Goal: Task Accomplishment & Management: Manage account settings

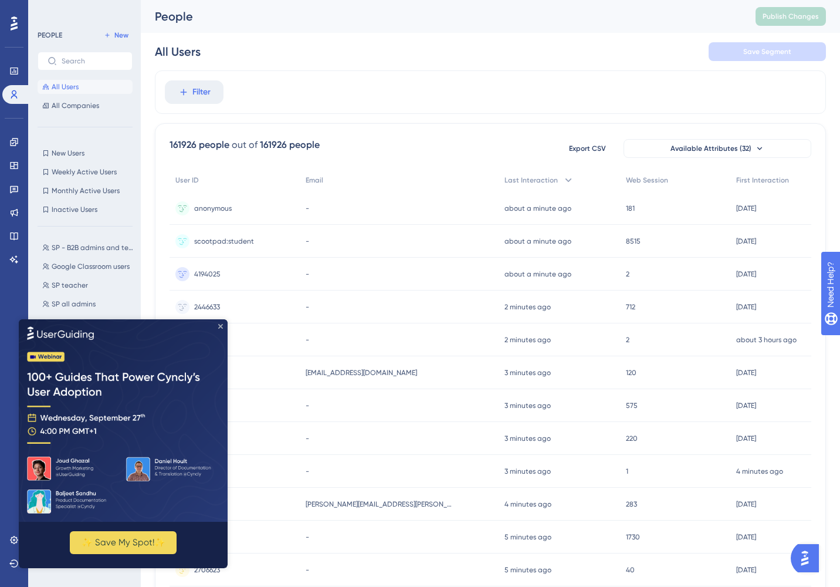
click at [221, 326] on icon "Close Preview" at bounding box center [220, 325] width 5 height 5
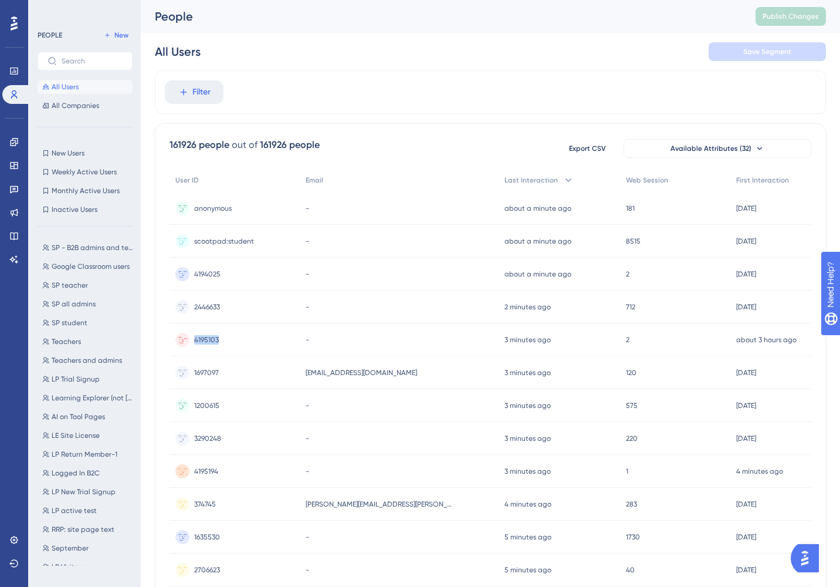
click at [221, 327] on div "4195103 4195103" at bounding box center [235, 339] width 130 height 33
click at [12, 144] on icon at bounding box center [13, 141] width 9 height 9
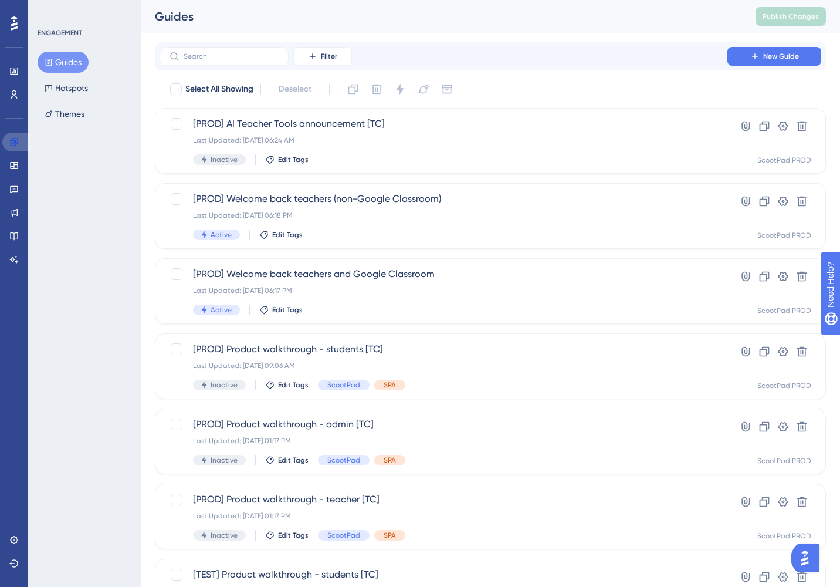
click at [12, 144] on icon at bounding box center [13, 141] width 9 height 9
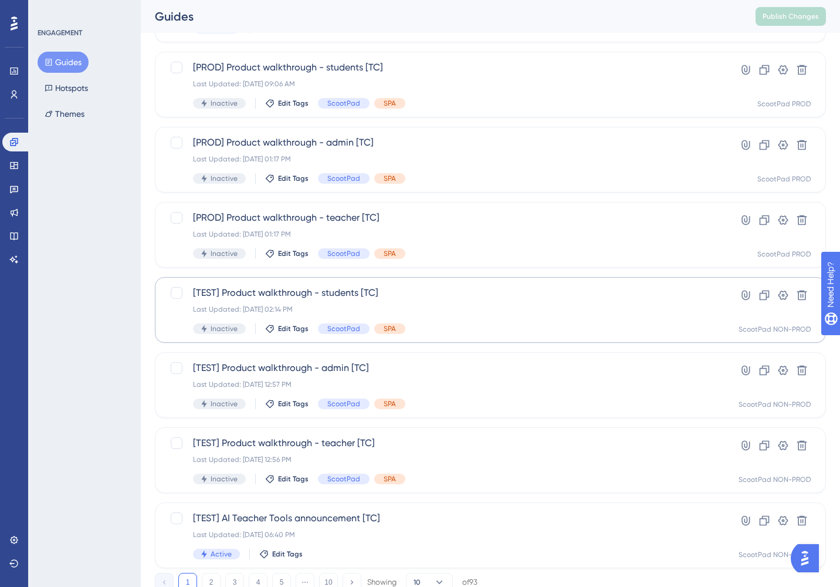
scroll to position [324, 0]
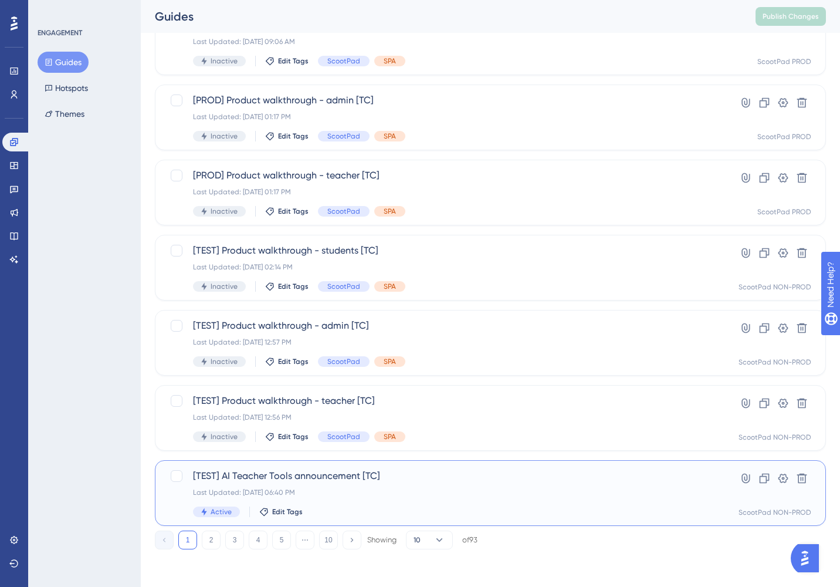
click at [410, 483] on div "[TEST] AI Teacher Tools announcement [TC] Last Updated: [DATE] 06:40 PM Active …" at bounding box center [443, 493] width 501 height 48
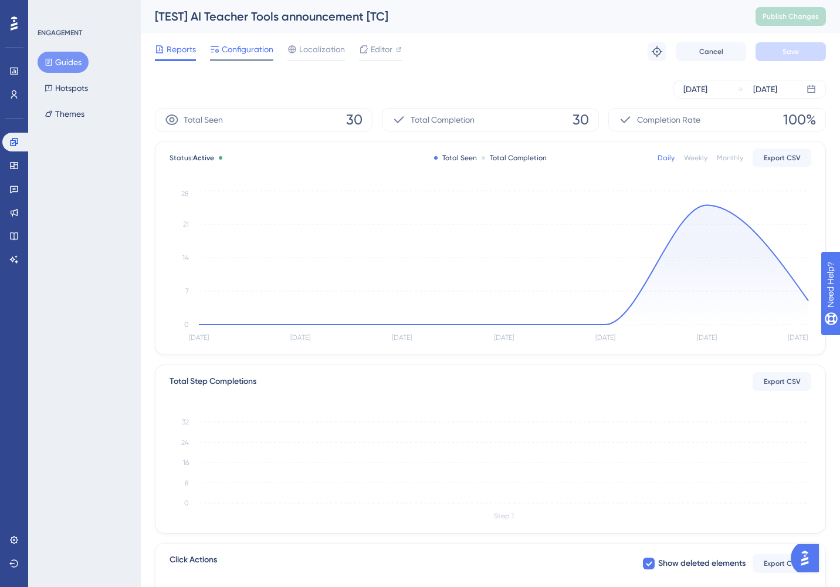
click at [246, 49] on span "Configuration" at bounding box center [248, 49] width 52 height 14
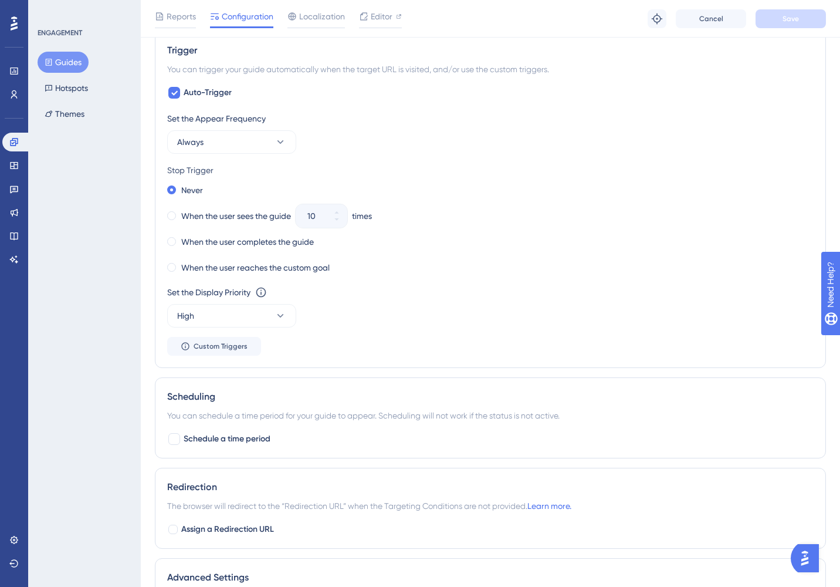
scroll to position [668, 0]
click at [200, 134] on span "Always" at bounding box center [190, 141] width 26 height 14
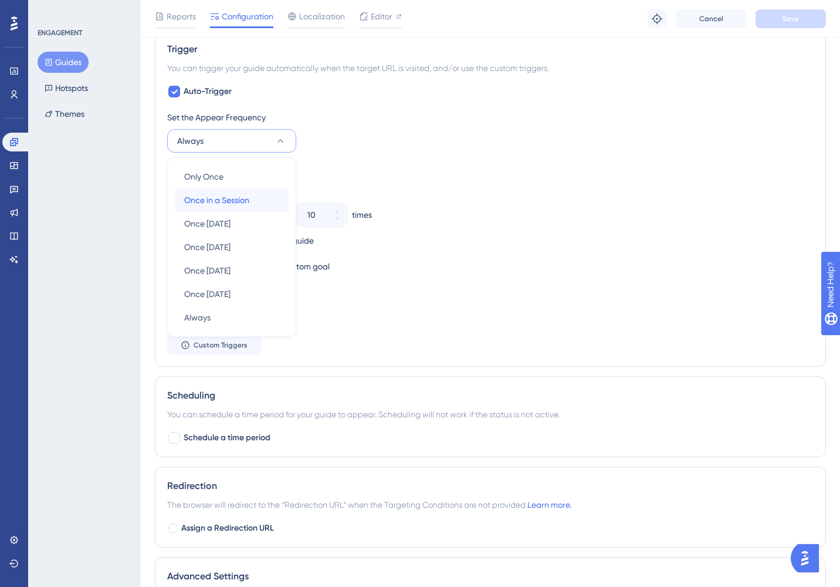
click at [232, 201] on span "Once in a Session" at bounding box center [216, 200] width 65 height 14
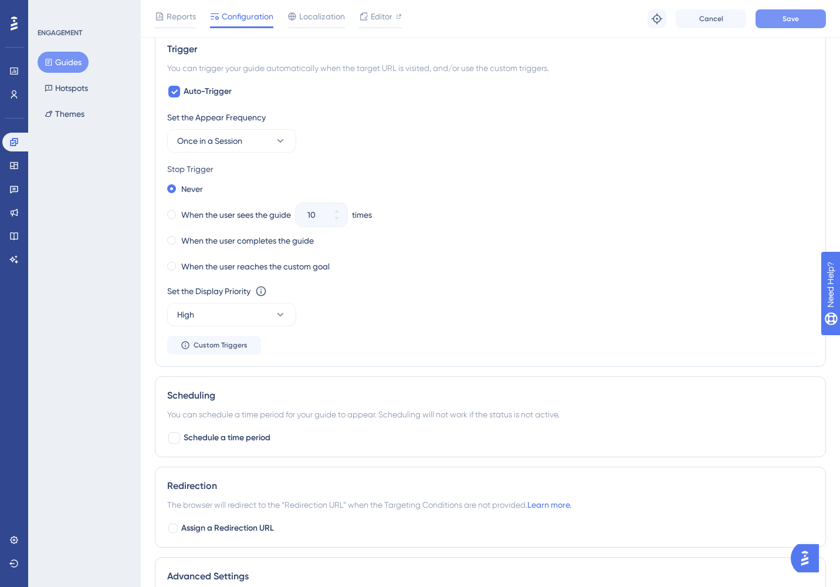
click at [797, 21] on span "Save" at bounding box center [791, 18] width 16 height 9
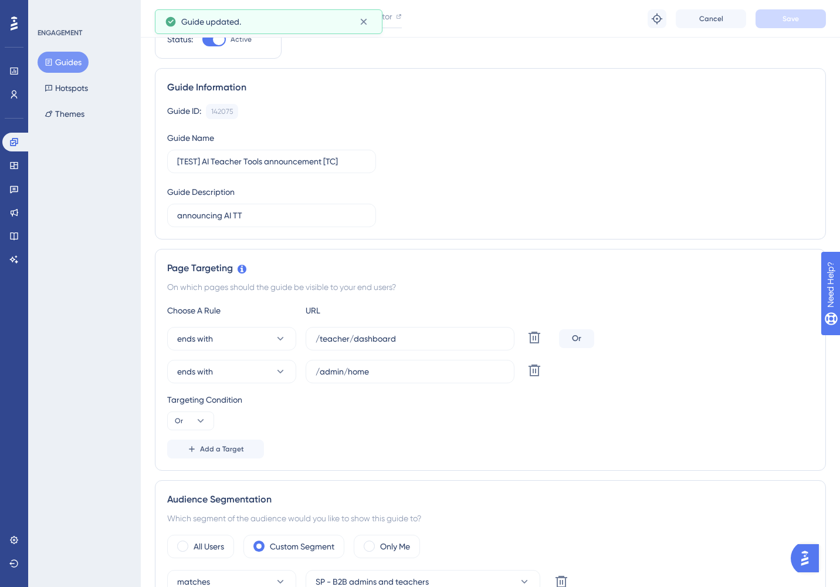
scroll to position [0, 0]
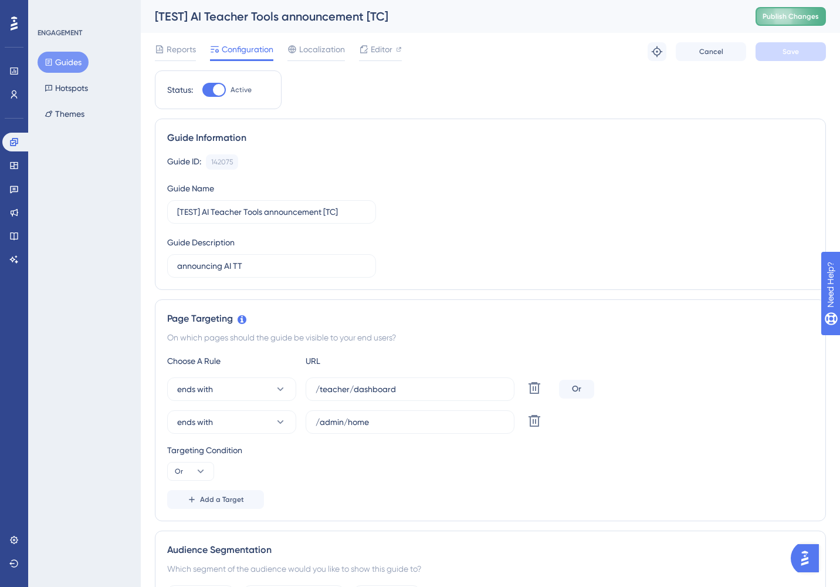
click at [792, 15] on span "Publish Changes" at bounding box center [791, 16] width 56 height 9
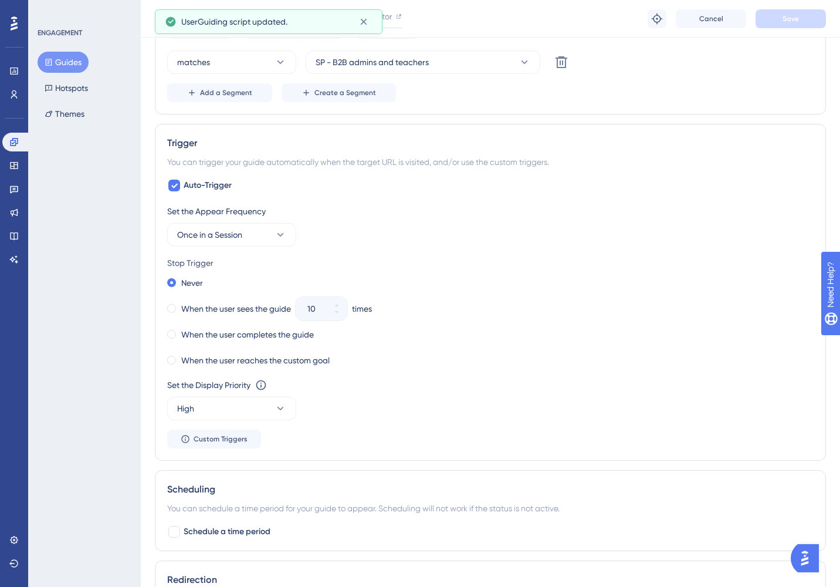
scroll to position [576, 0]
click at [587, 334] on div "When the user completes the guide" at bounding box center [490, 332] width 646 height 16
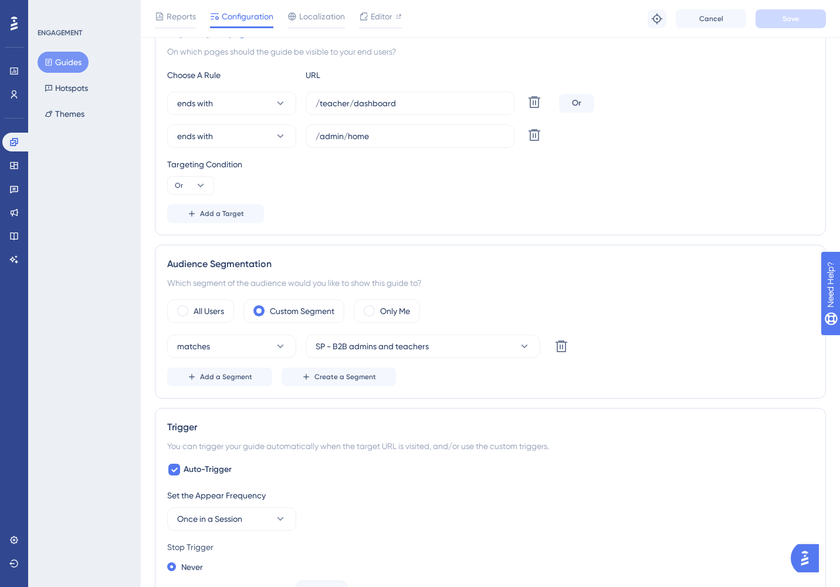
scroll to position [294, 0]
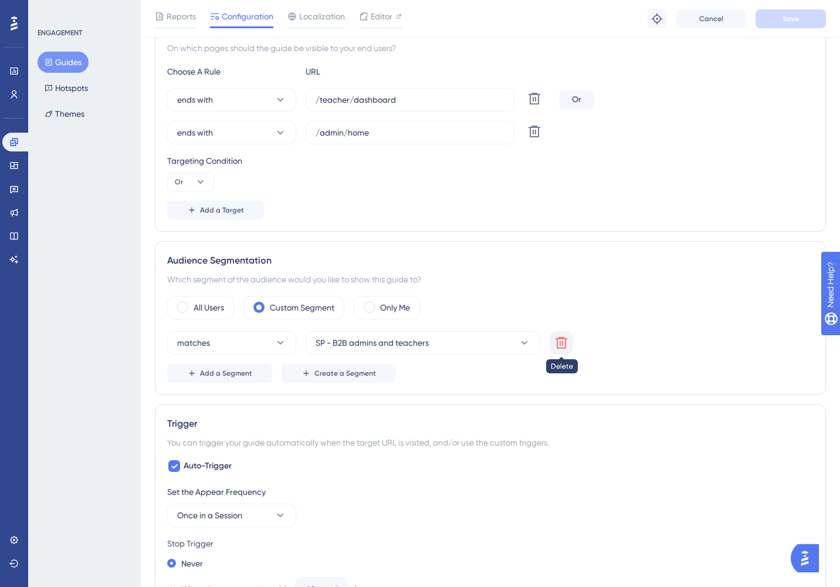
click at [559, 342] on icon at bounding box center [561, 343] width 14 height 14
click at [184, 308] on span at bounding box center [182, 307] width 11 height 11
click at [192, 303] on input "radio" at bounding box center [192, 303] width 0 height 0
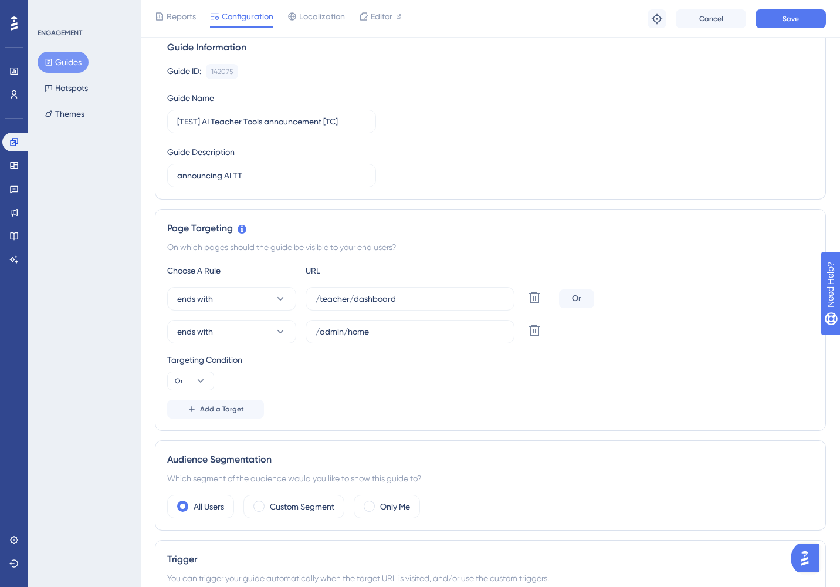
scroll to position [93, 0]
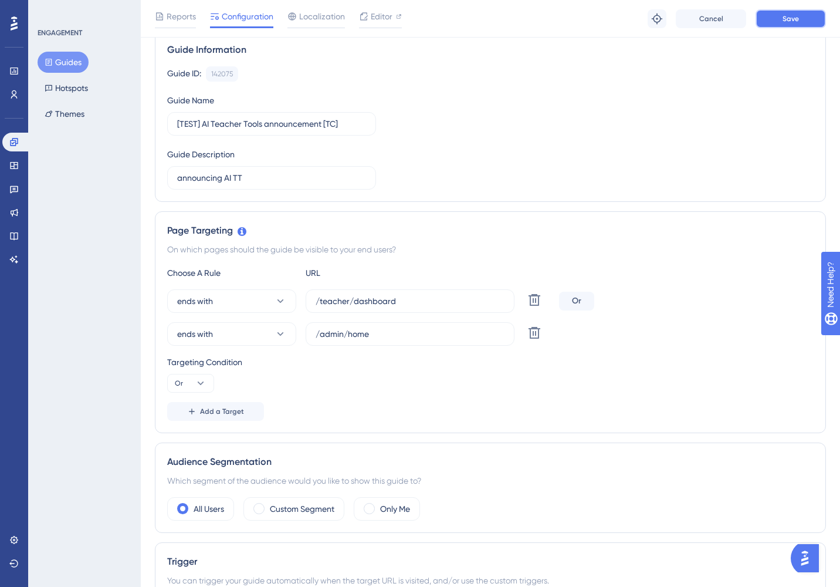
click at [808, 18] on button "Save" at bounding box center [791, 18] width 70 height 19
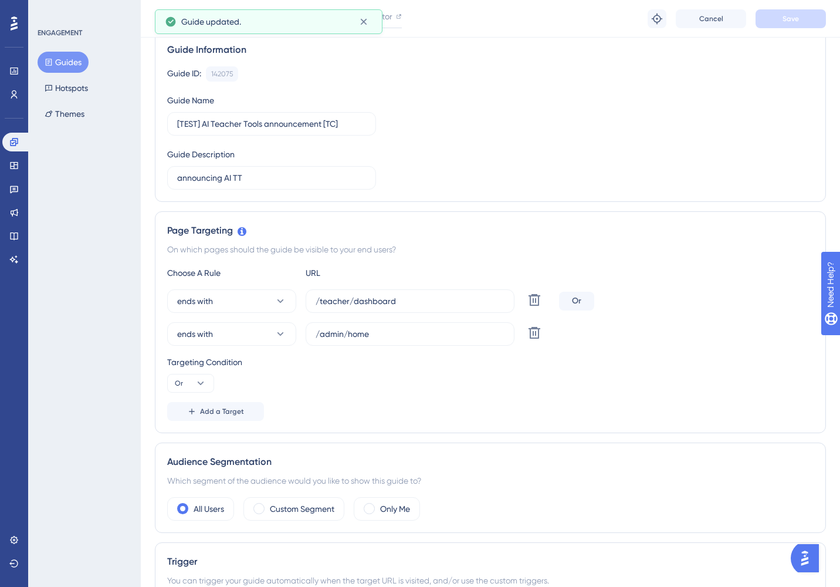
scroll to position [0, 0]
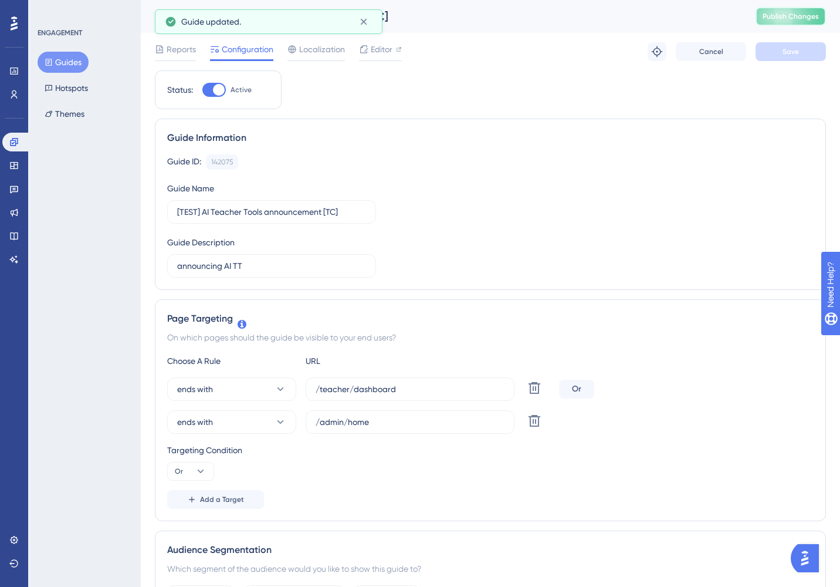
click at [790, 18] on span "Publish Changes" at bounding box center [791, 16] width 56 height 9
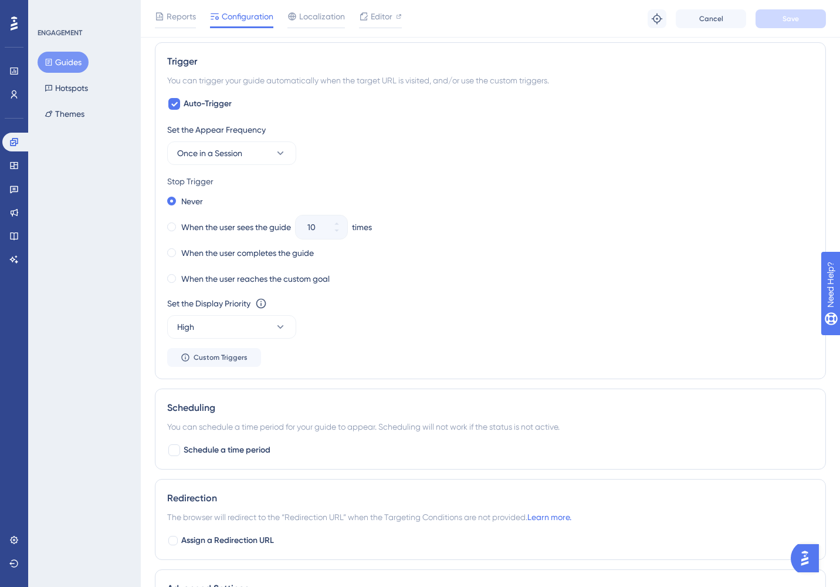
scroll to position [594, 0]
click at [281, 151] on icon at bounding box center [281, 152] width 12 height 12
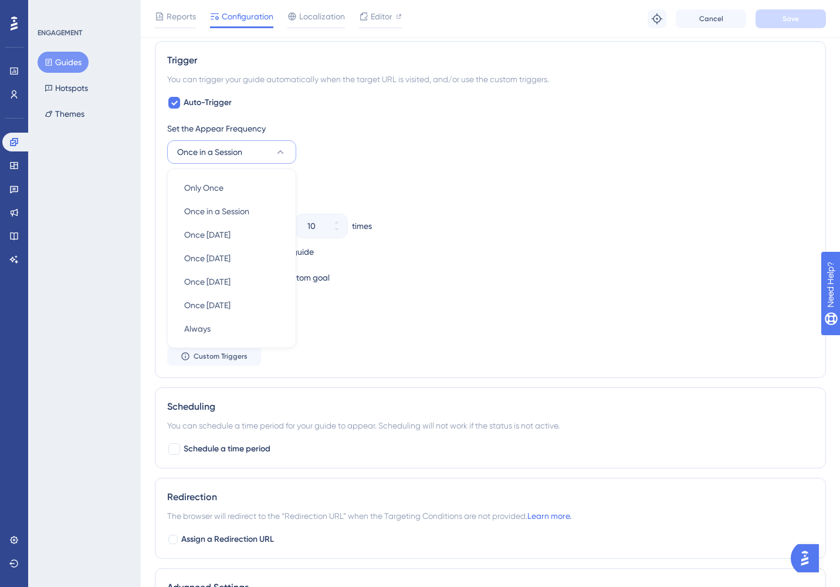
click at [281, 151] on icon at bounding box center [281, 152] width 12 height 12
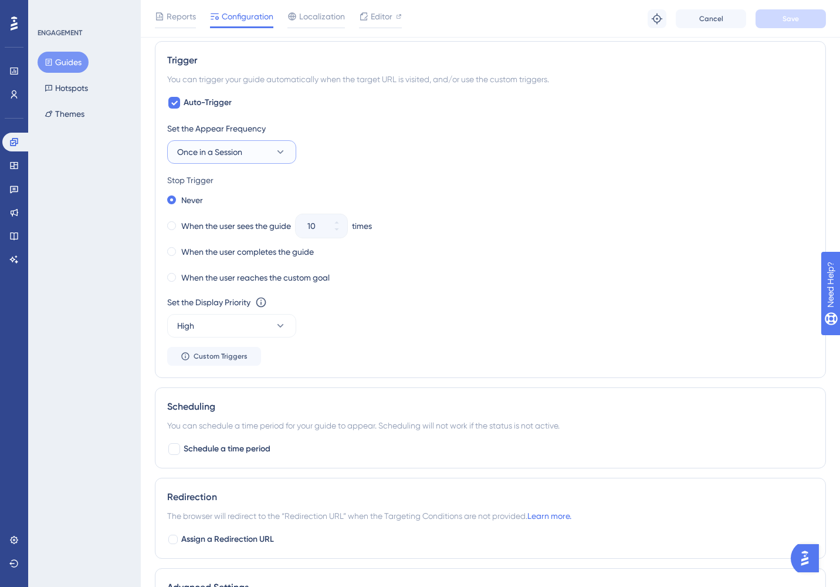
click at [281, 151] on icon at bounding box center [281, 152] width 12 height 12
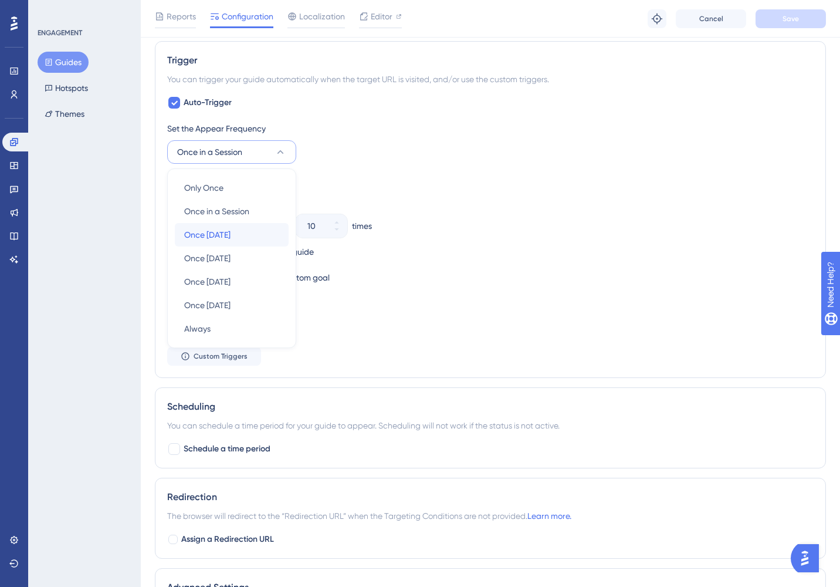
click at [198, 235] on span "Once [DATE]" at bounding box center [207, 235] width 46 height 14
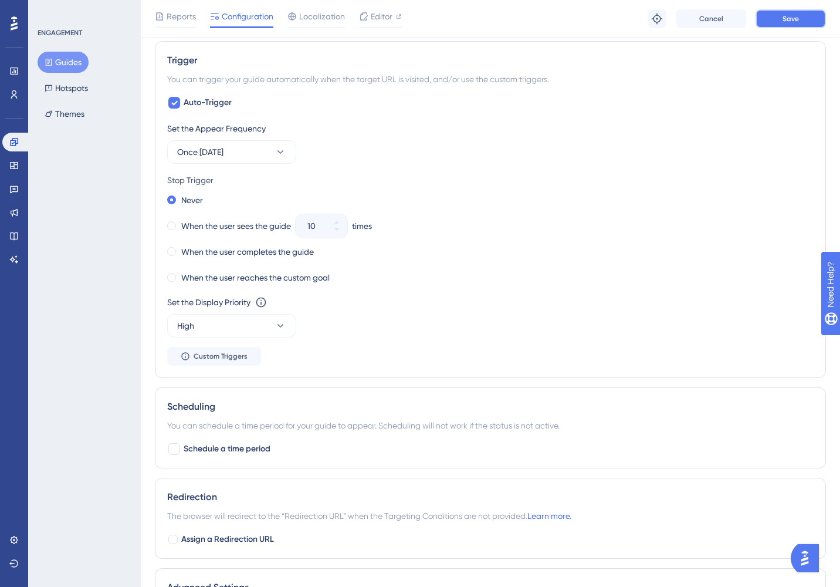
click at [788, 21] on span "Save" at bounding box center [791, 18] width 16 height 9
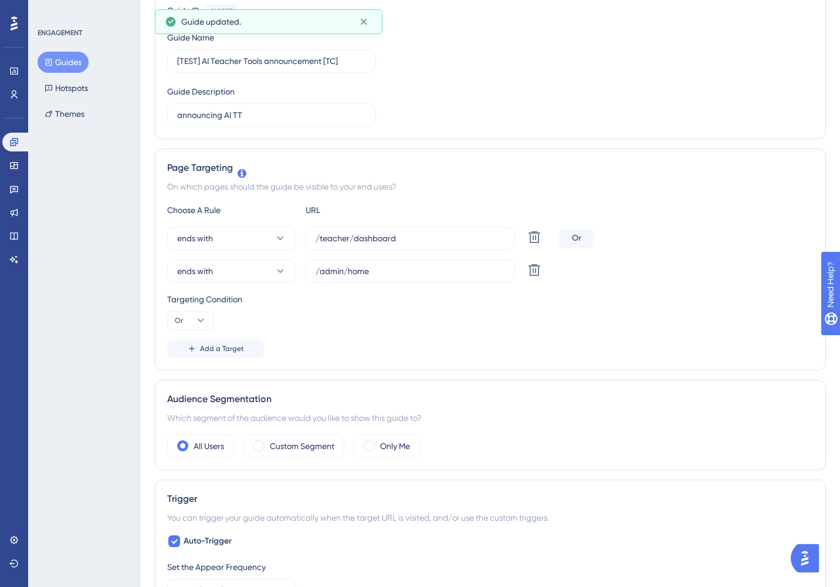
scroll to position [0, 0]
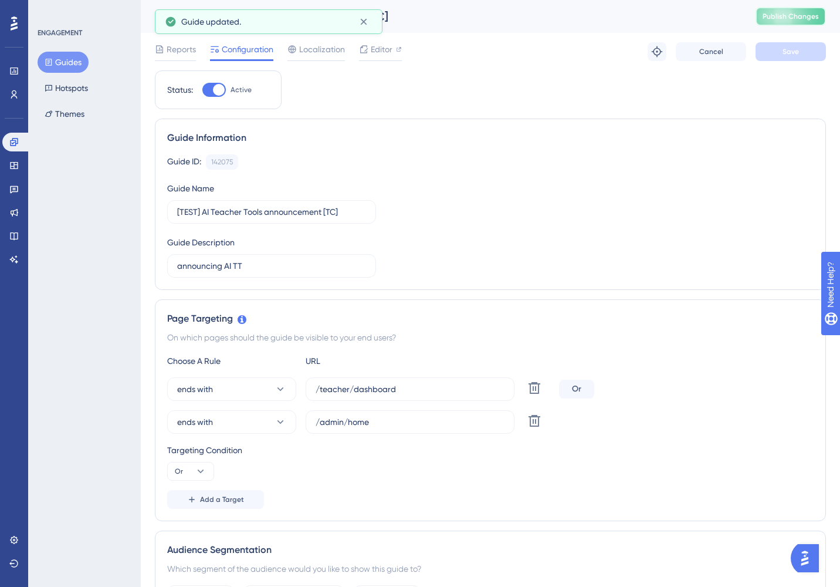
click at [810, 16] on span "Publish Changes" at bounding box center [791, 16] width 56 height 9
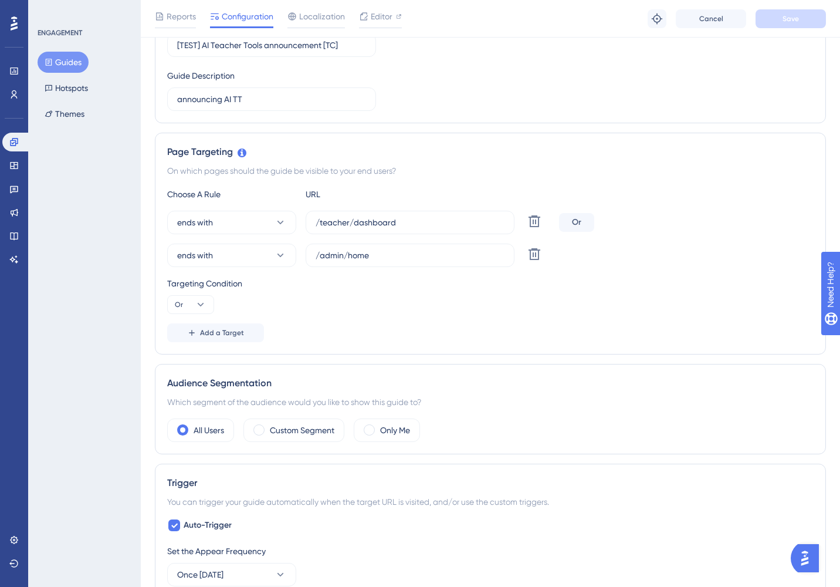
scroll to position [72, 0]
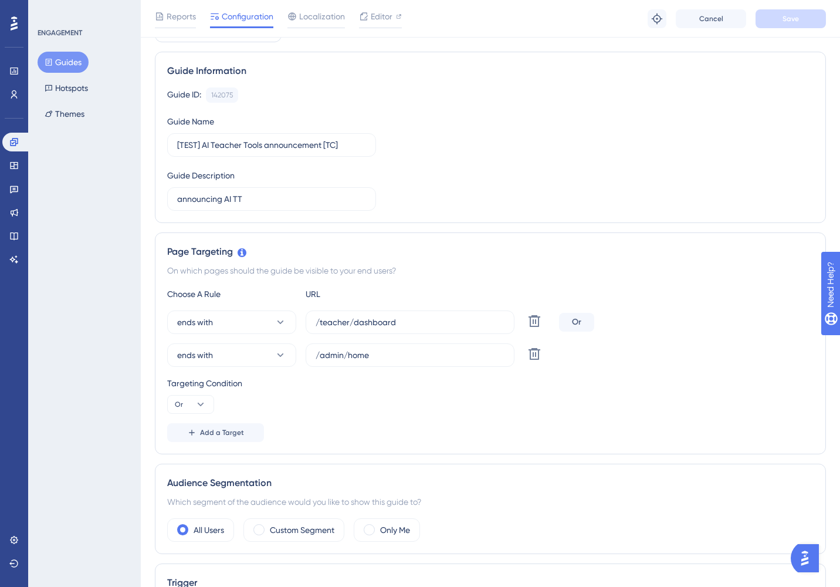
click at [65, 61] on button "Guides" at bounding box center [63, 62] width 51 height 21
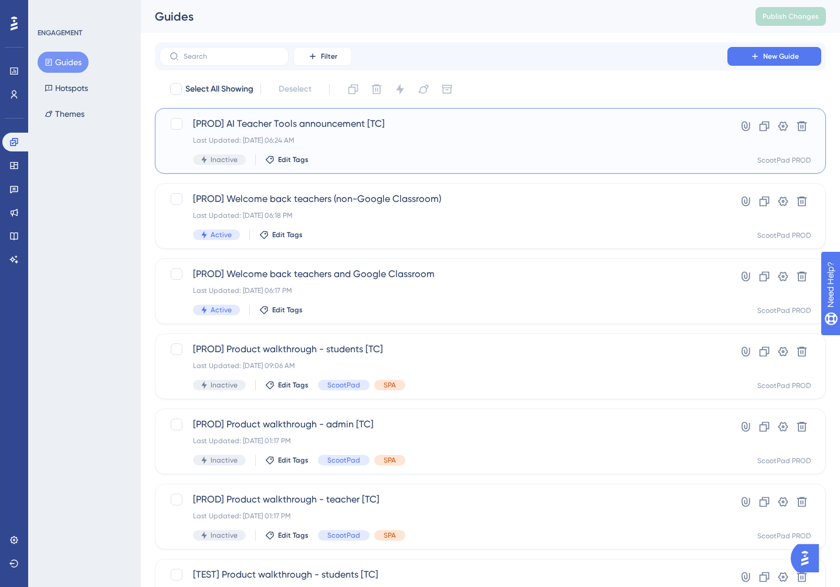
click at [391, 144] on div "Last Updated: [DATE] 06:24 AM" at bounding box center [443, 140] width 501 height 9
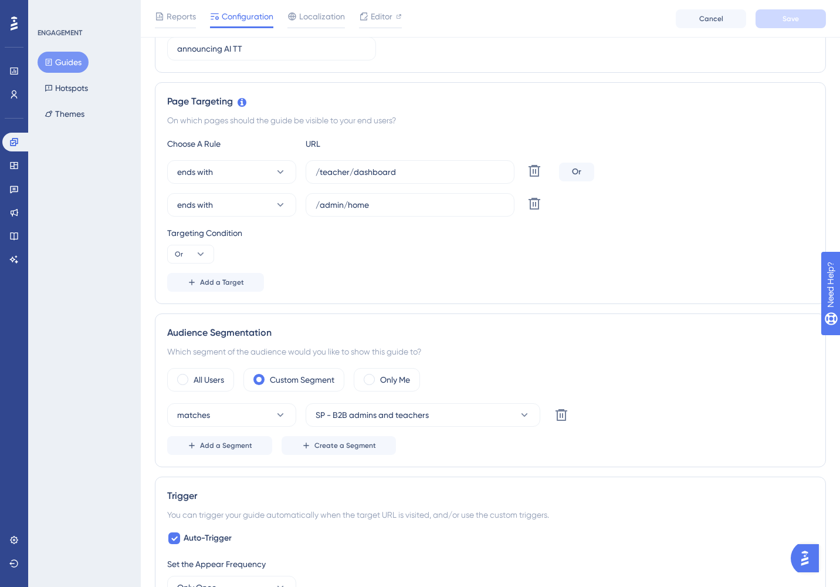
scroll to position [246, 0]
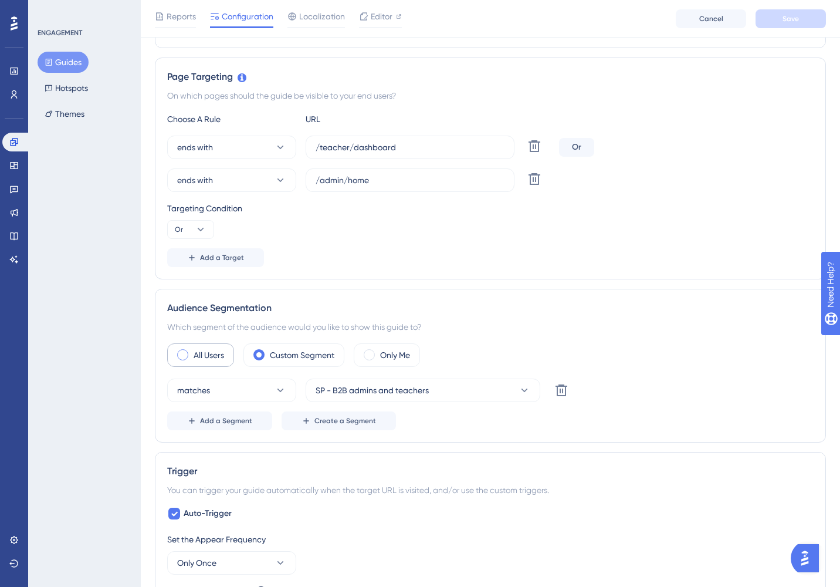
click at [180, 353] on span at bounding box center [182, 354] width 11 height 11
click at [192, 351] on input "radio" at bounding box center [192, 351] width 0 height 0
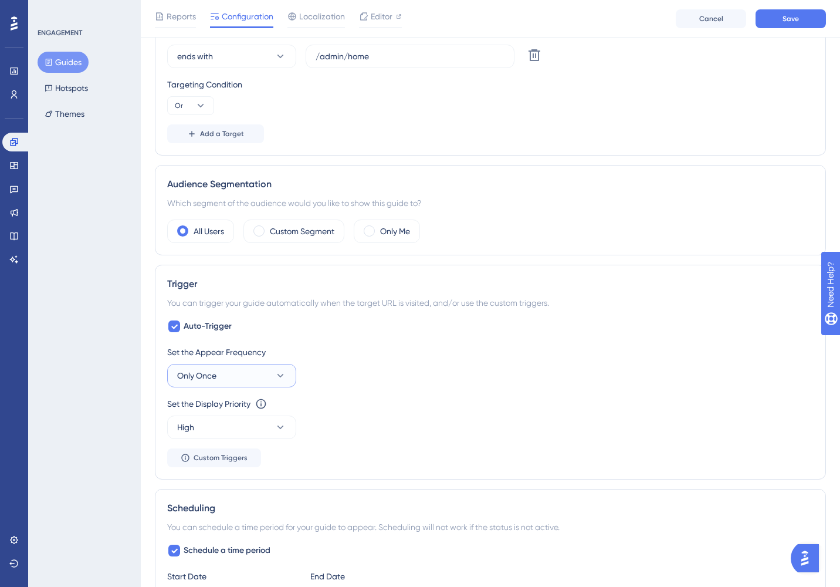
click at [262, 368] on button "Only Once" at bounding box center [231, 375] width 129 height 23
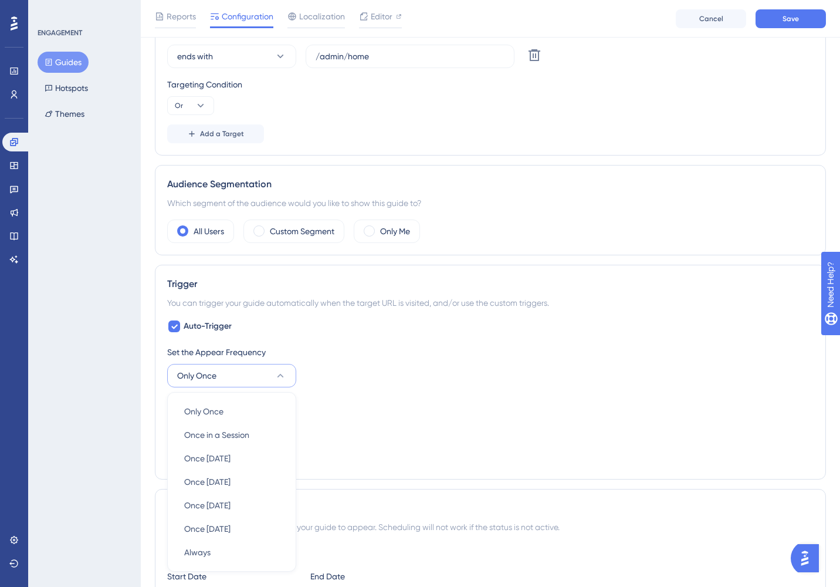
scroll to position [558, 0]
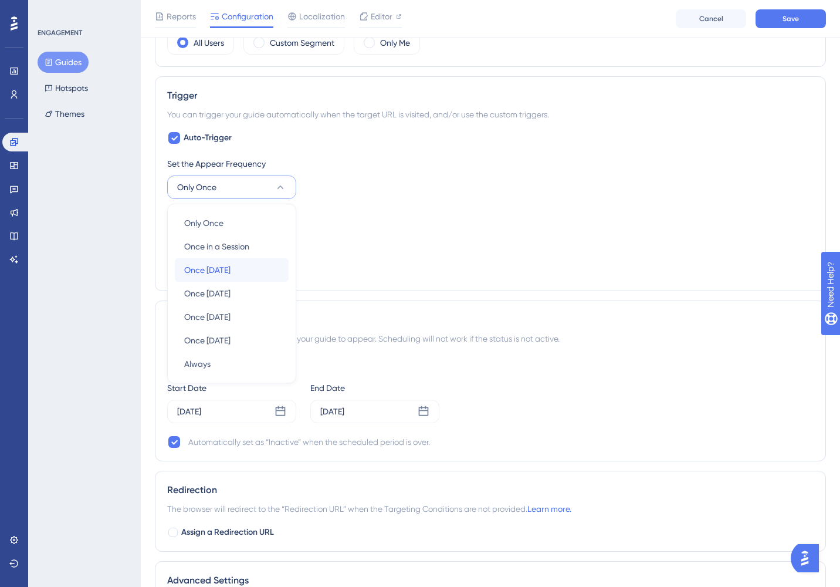
click at [254, 272] on div "Once [DATE] Once [DATE]" at bounding box center [231, 269] width 95 height 23
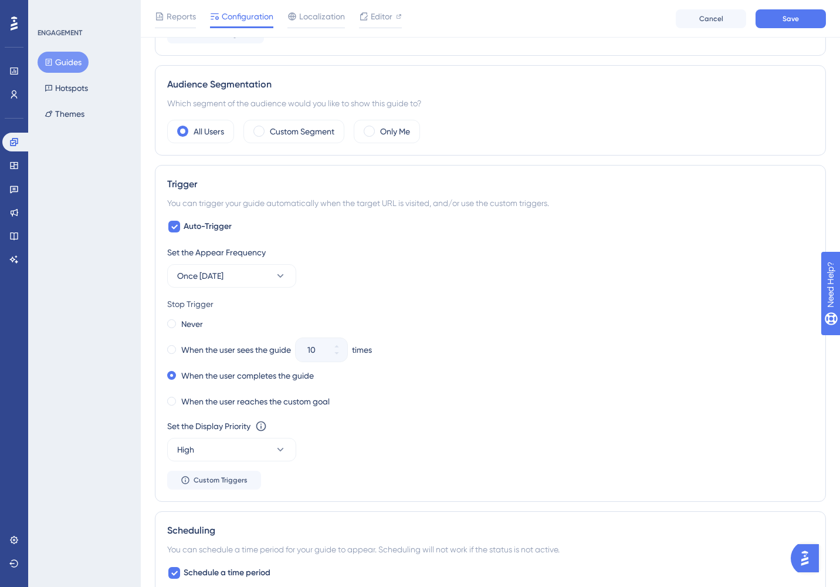
scroll to position [467, 0]
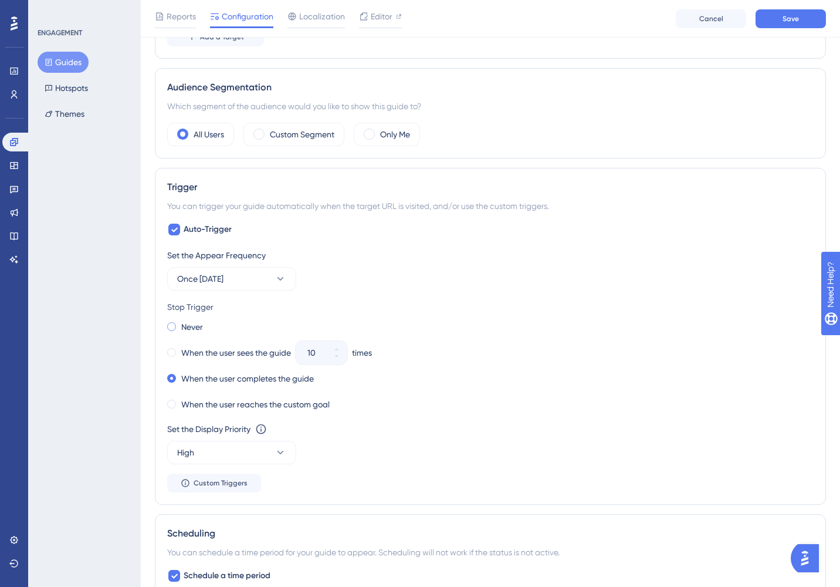
click at [171, 324] on span at bounding box center [171, 326] width 9 height 9
click at [179, 324] on input "radio" at bounding box center [179, 324] width 0 height 0
click at [787, 26] on button "Save" at bounding box center [791, 18] width 70 height 19
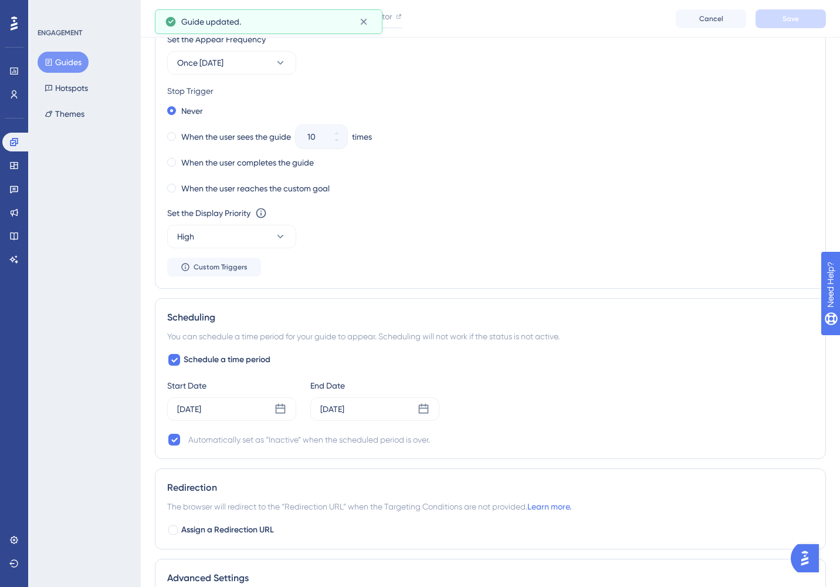
scroll to position [685, 0]
click at [278, 405] on icon at bounding box center [281, 407] width 12 height 12
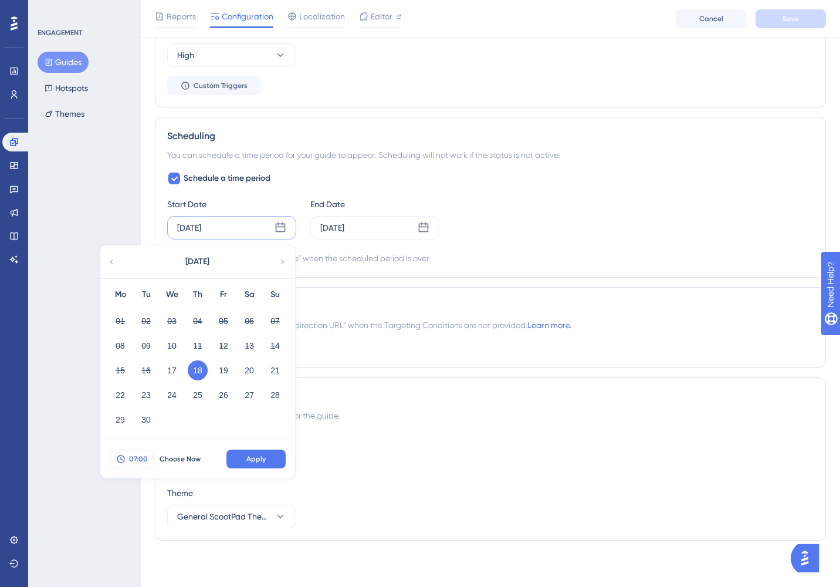
click at [132, 457] on span "07:00" at bounding box center [138, 458] width 19 height 9
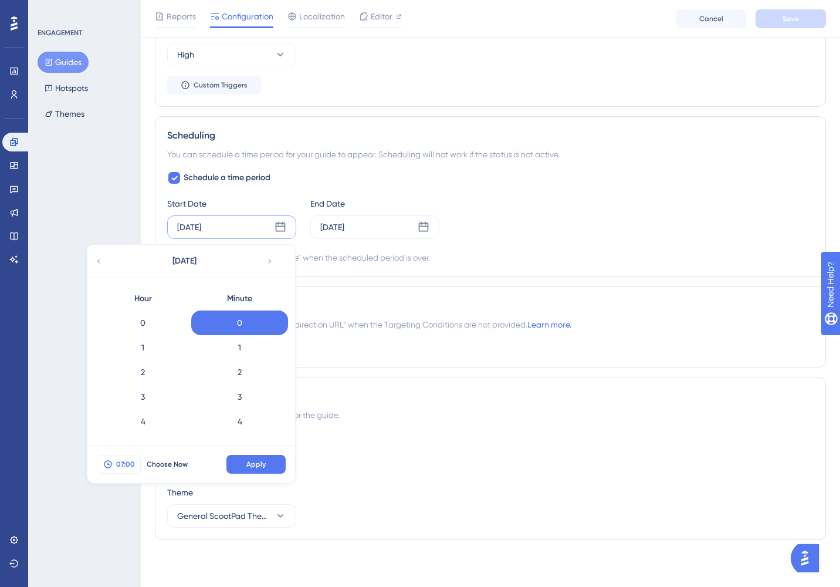
scroll to position [122, 0]
click at [151, 351] on div "6" at bounding box center [142, 348] width 97 height 25
click at [257, 468] on span "Apply" at bounding box center [255, 463] width 19 height 9
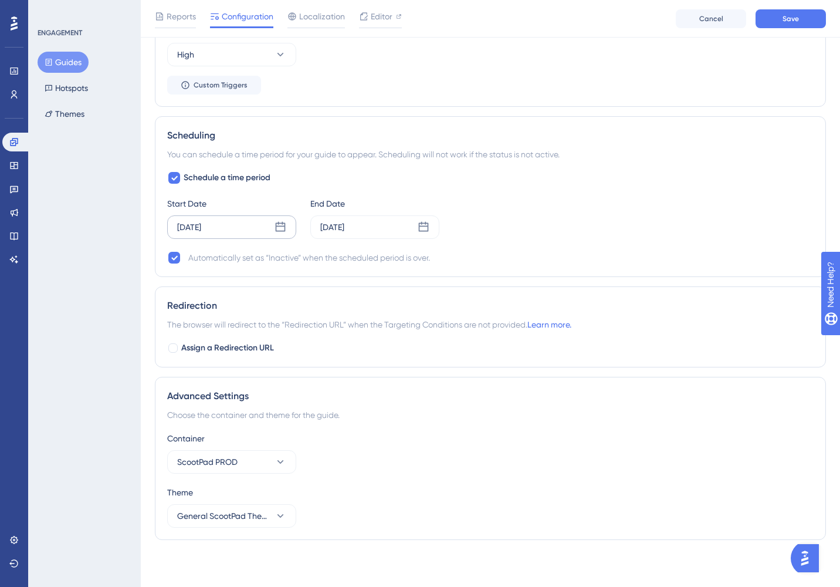
click at [433, 501] on div "Theme General ScootPad Theme: Alternate Colors 2" at bounding box center [490, 506] width 646 height 42
click at [420, 226] on icon at bounding box center [424, 227] width 12 height 12
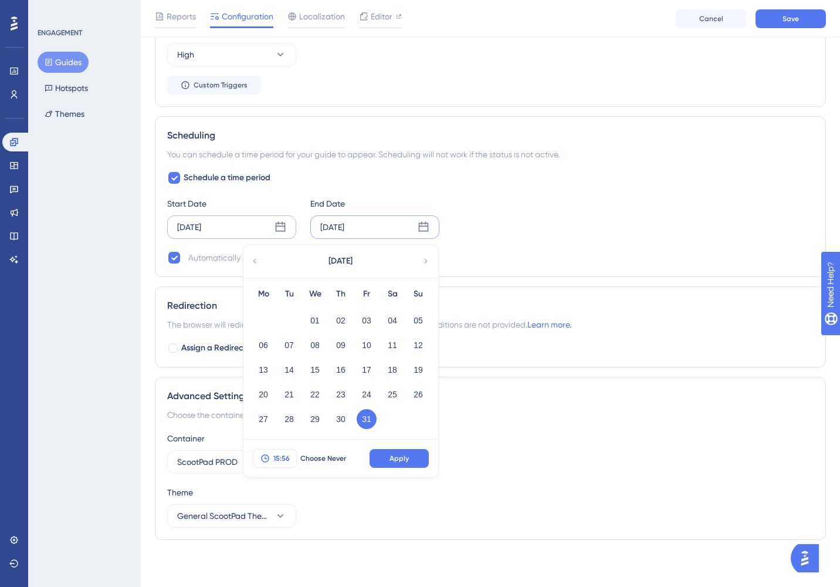
click at [280, 458] on span "15:56" at bounding box center [281, 457] width 16 height 9
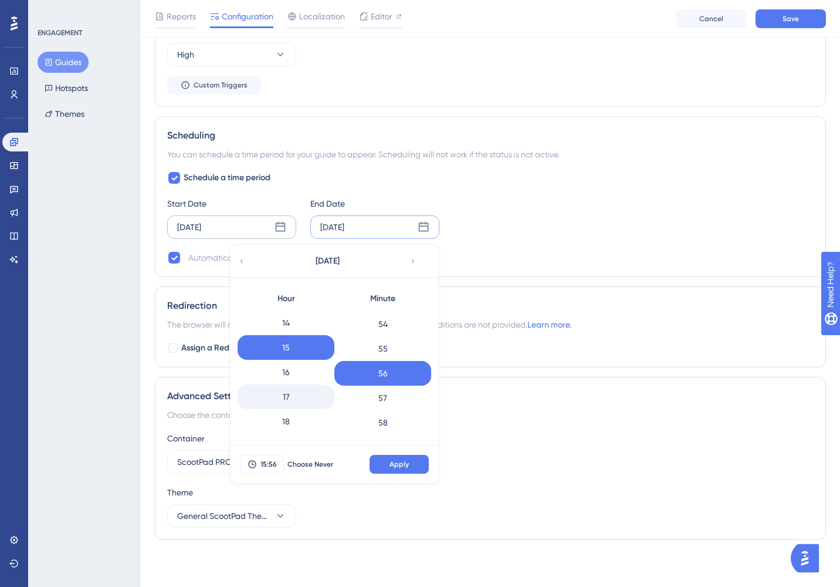
scroll to position [362, 0]
click at [293, 405] on div "18" at bounding box center [286, 404] width 97 height 25
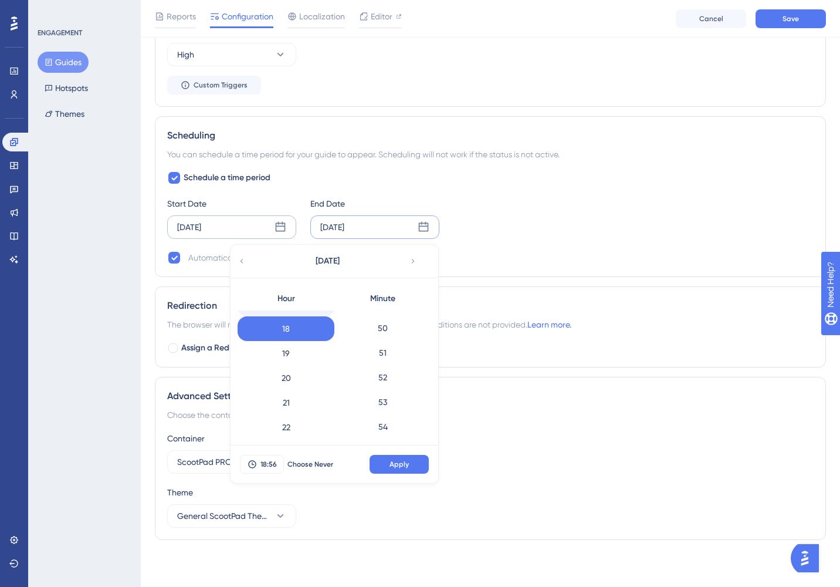
scroll to position [452, 0]
click at [295, 364] on div "20" at bounding box center [286, 363] width 97 height 25
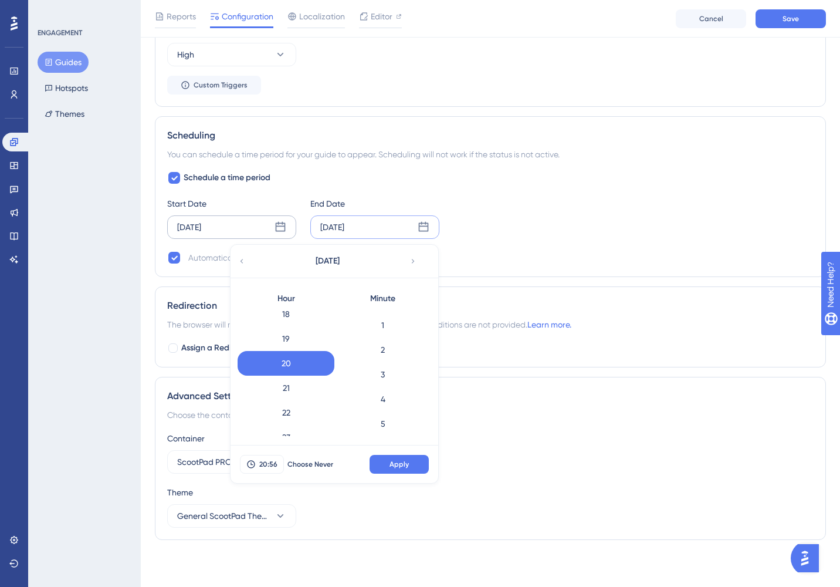
scroll to position [0, 0]
click at [392, 322] on div "0" at bounding box center [382, 322] width 97 height 25
click at [412, 466] on button "Apply" at bounding box center [399, 464] width 59 height 19
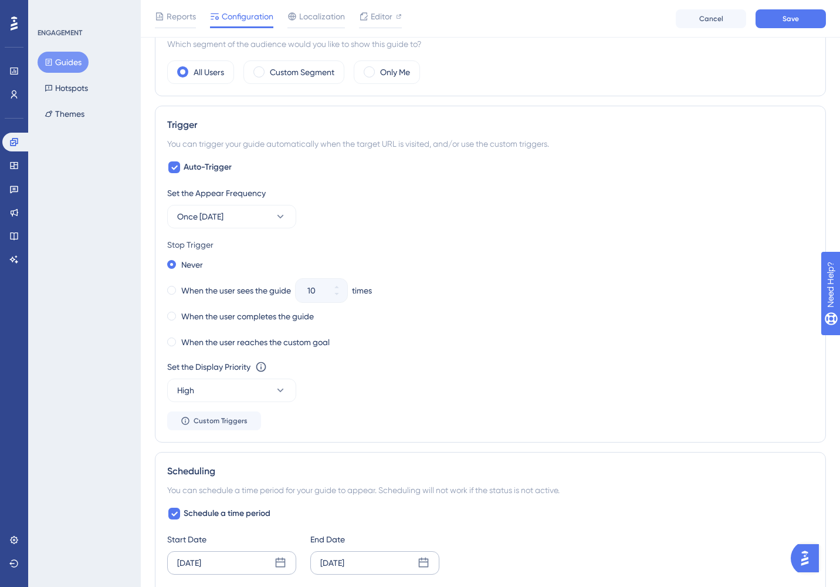
scroll to position [343, 0]
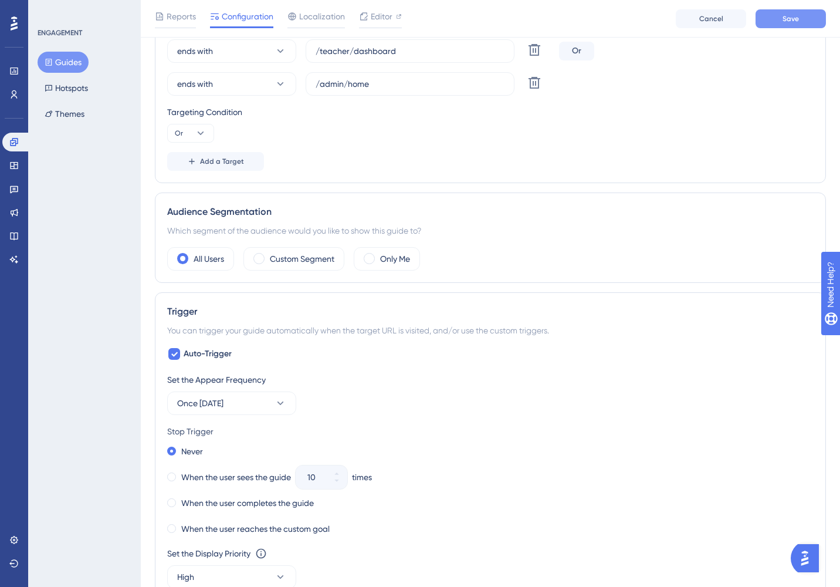
click at [773, 19] on button "Save" at bounding box center [791, 18] width 70 height 19
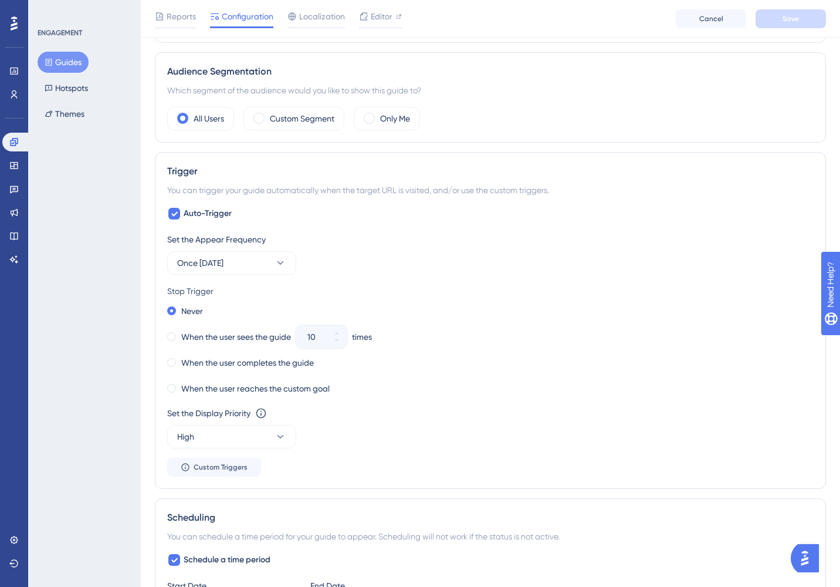
scroll to position [0, 0]
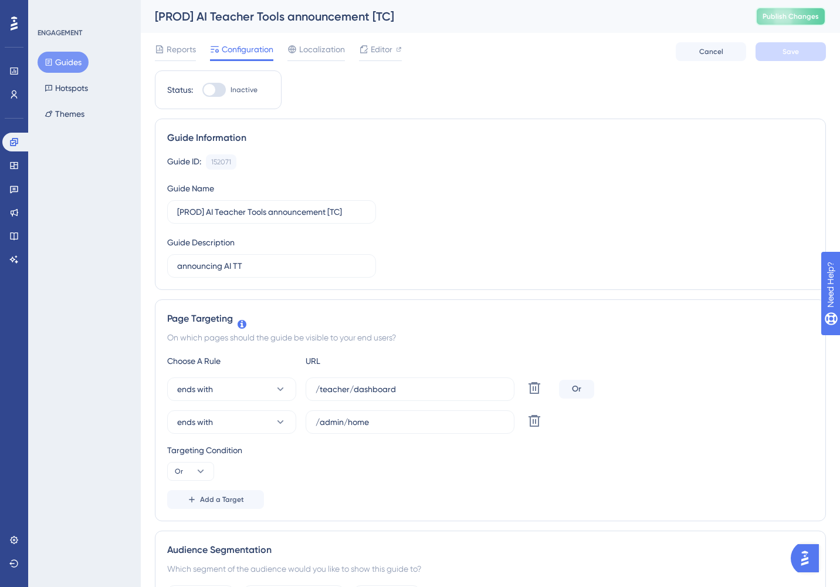
click at [775, 16] on span "Publish Changes" at bounding box center [791, 16] width 56 height 9
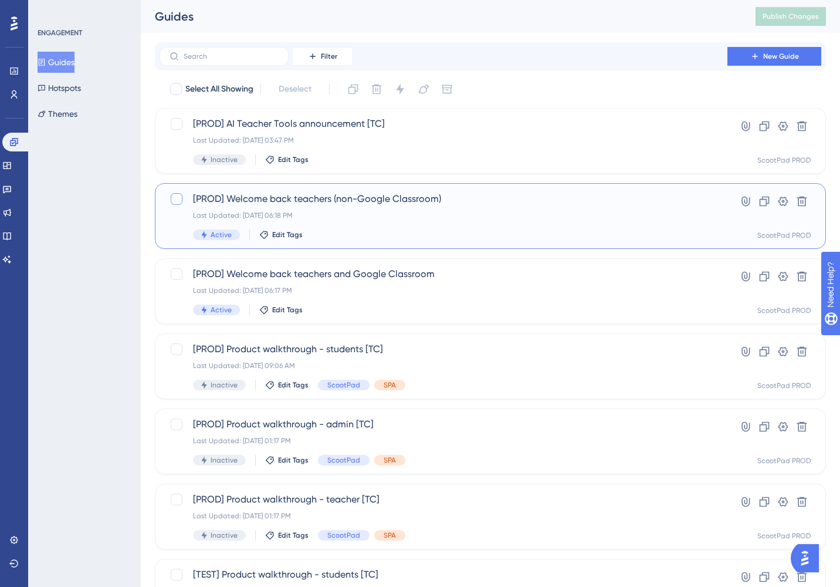
click at [180, 198] on div at bounding box center [177, 199] width 12 height 12
checkbox input "true"
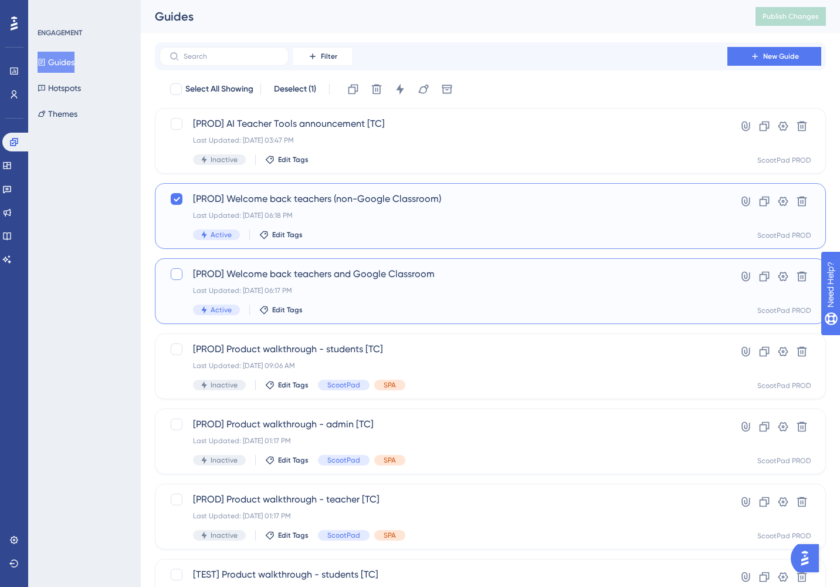
click at [181, 276] on div at bounding box center [177, 274] width 12 height 12
checkbox input "true"
click at [401, 87] on icon at bounding box center [400, 89] width 8 height 11
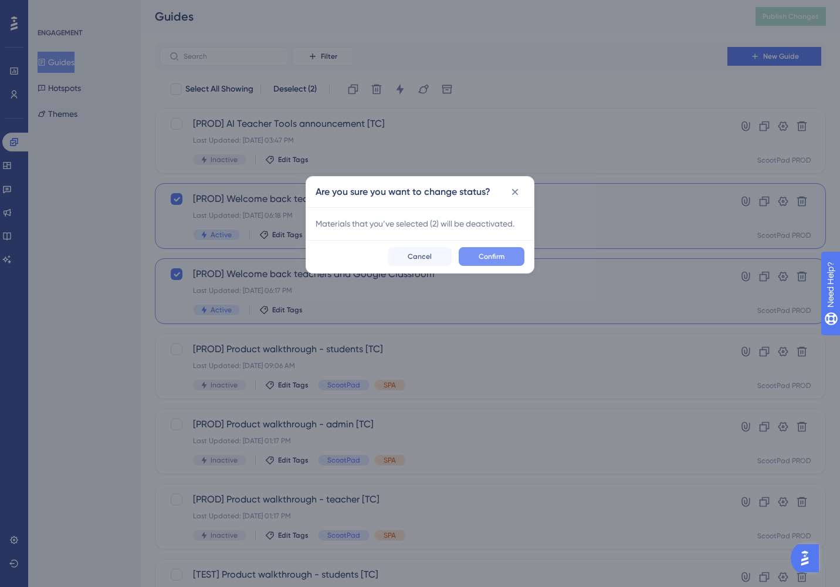
click at [498, 256] on span "Confirm" at bounding box center [492, 256] width 26 height 9
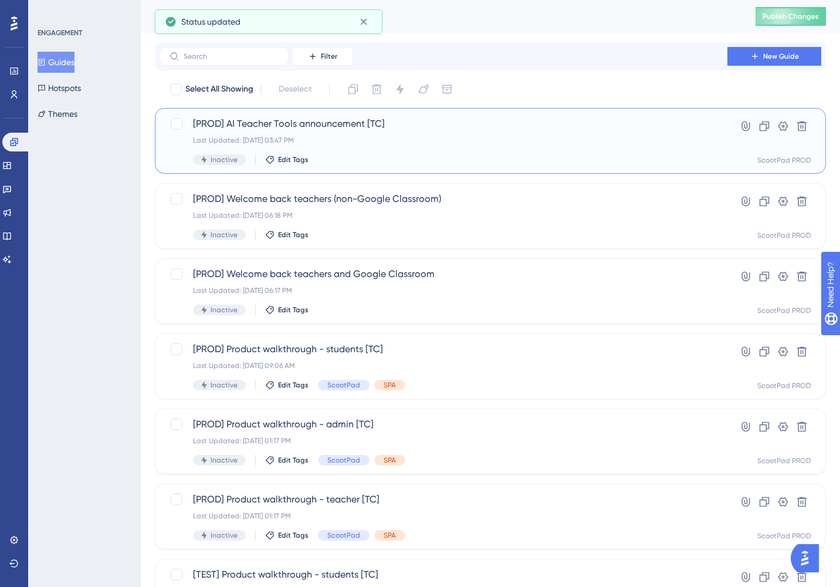
click at [412, 149] on div "[PROD] AI Teacher Tools announcement [TC] Last Updated: Sep 17 2025, 03:47 PM I…" at bounding box center [443, 141] width 501 height 48
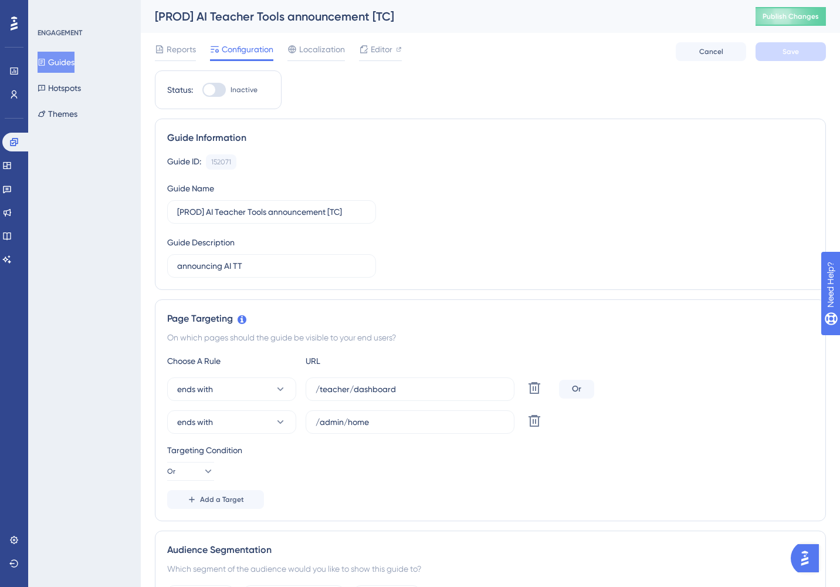
click at [216, 89] on div at bounding box center [213, 90] width 23 height 14
click at [202, 90] on input "Inactive" at bounding box center [202, 90] width 1 height 1
checkbox input "true"
click at [773, 49] on button "Save" at bounding box center [791, 51] width 70 height 19
click at [771, 13] on span "Publish Changes" at bounding box center [791, 16] width 56 height 9
